Goal: Navigation & Orientation: Find specific page/section

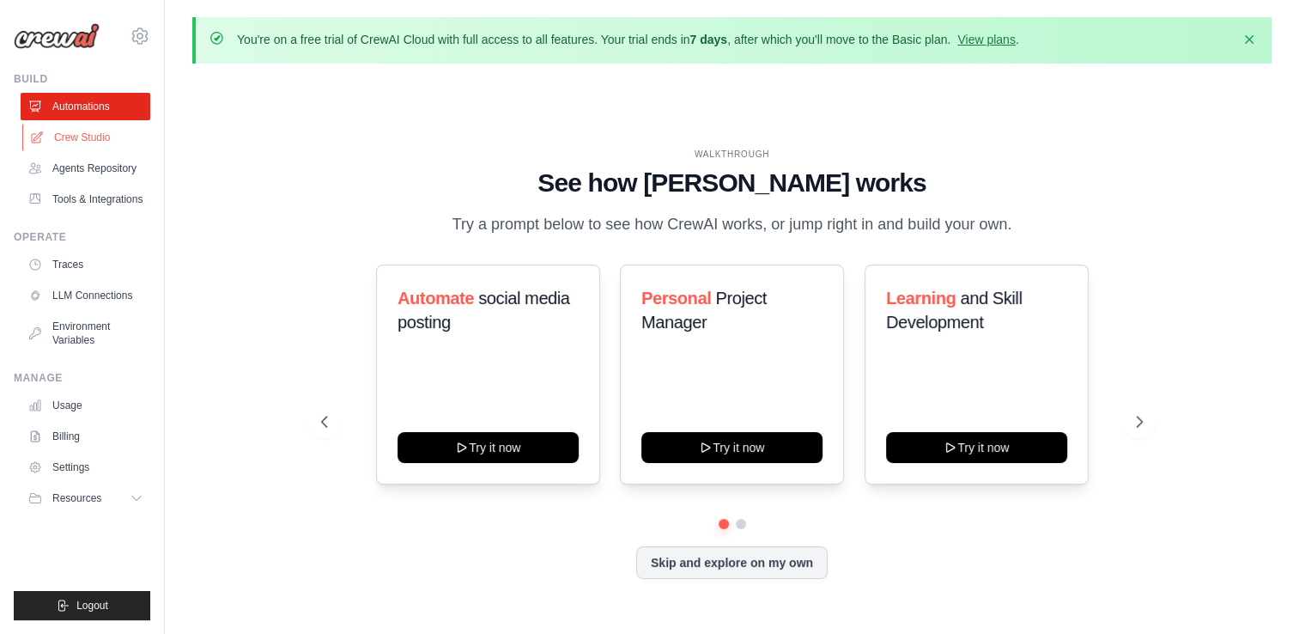
click at [79, 138] on link "Crew Studio" at bounding box center [87, 137] width 130 height 27
click at [90, 137] on link "Crew Studio" at bounding box center [87, 137] width 130 height 27
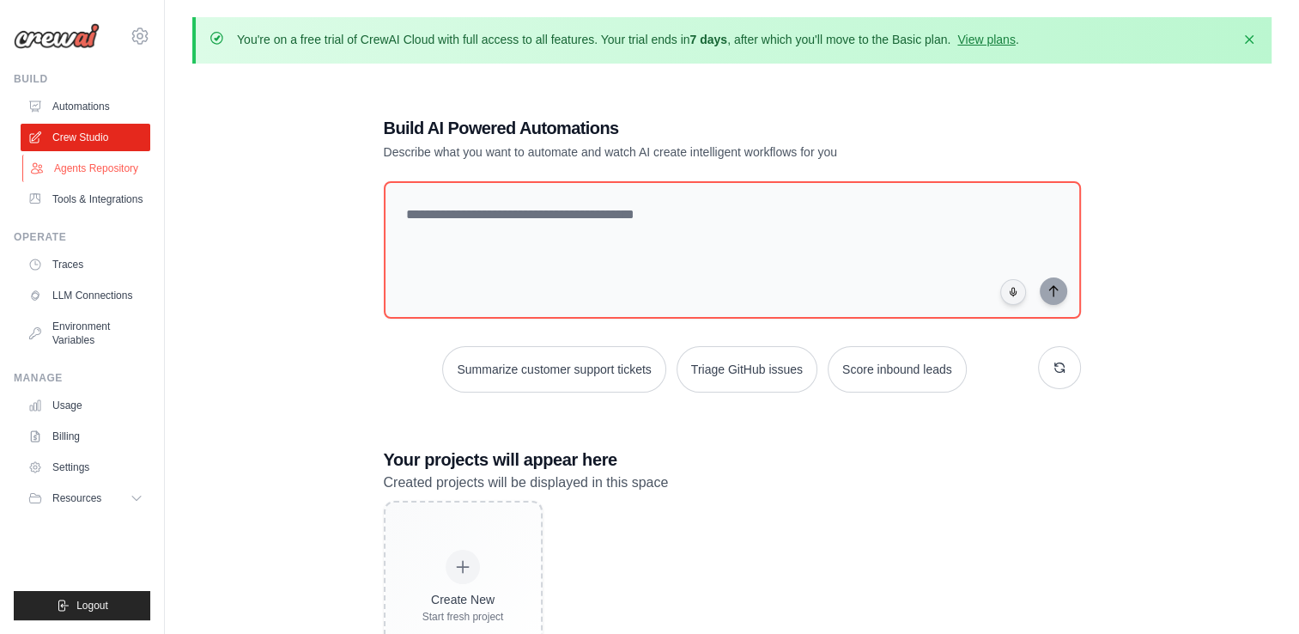
click at [83, 173] on link "Agents Repository" at bounding box center [87, 168] width 130 height 27
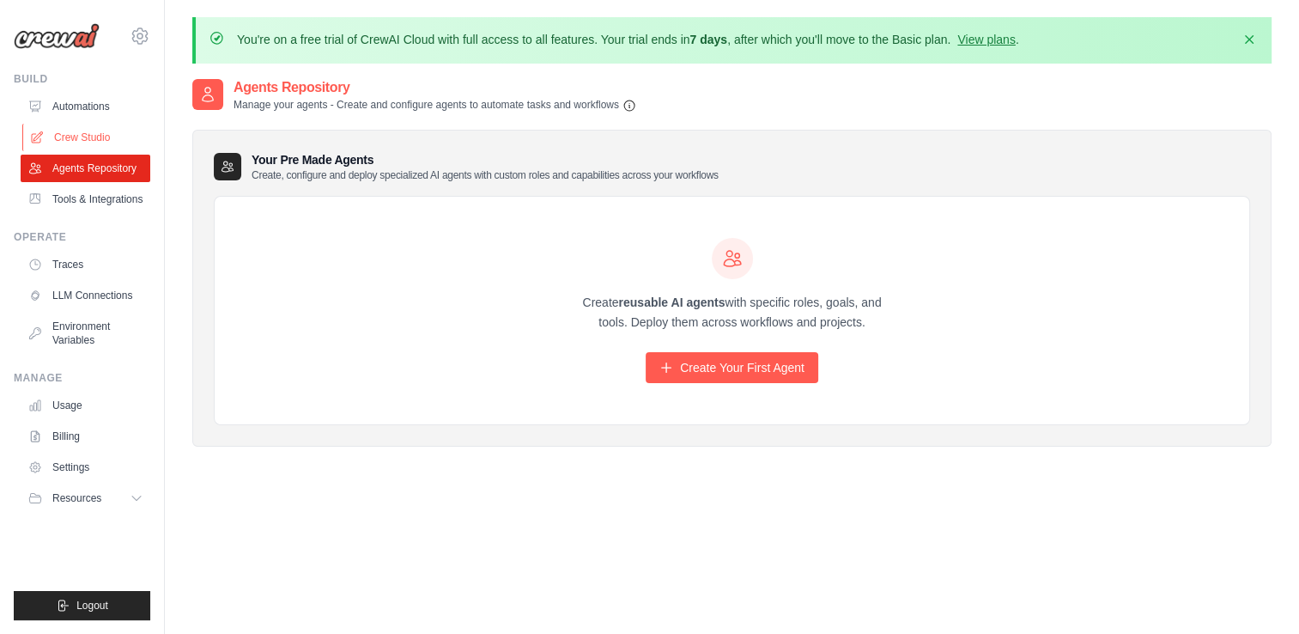
click at [76, 133] on link "Crew Studio" at bounding box center [87, 137] width 130 height 27
